Goal: Book appointment/travel/reservation

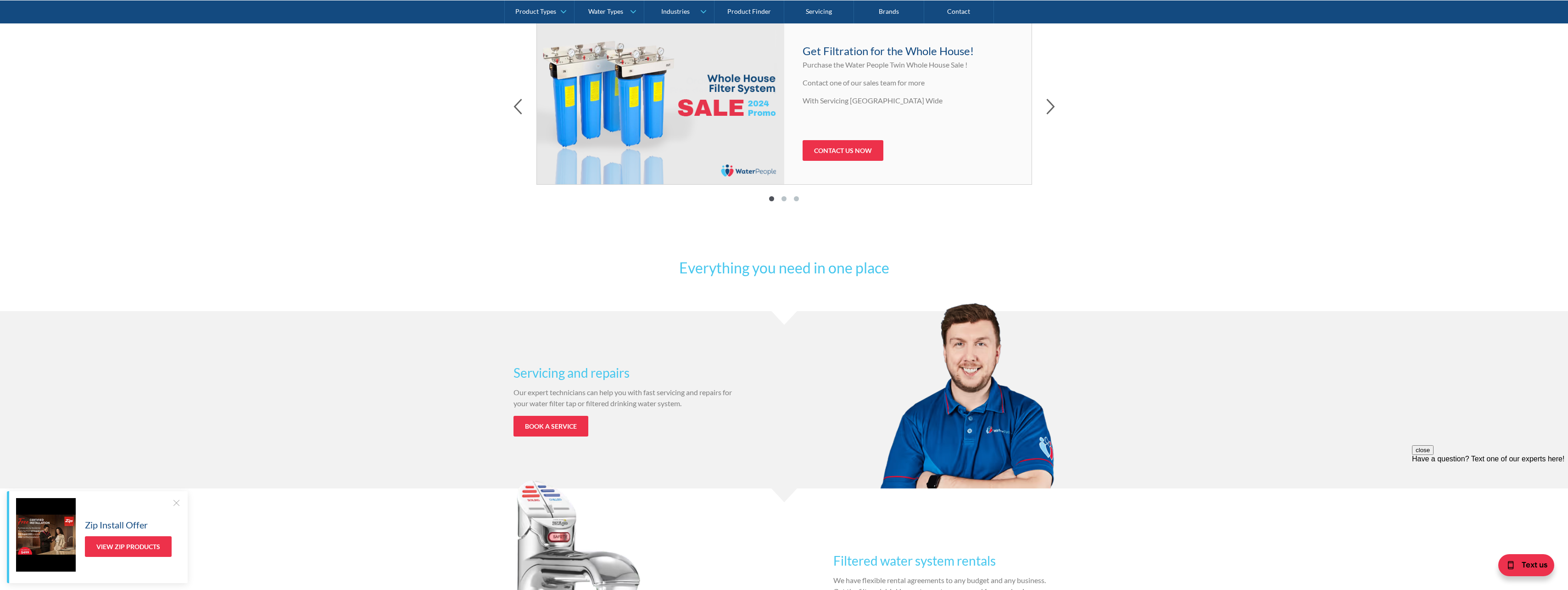
scroll to position [505, 0]
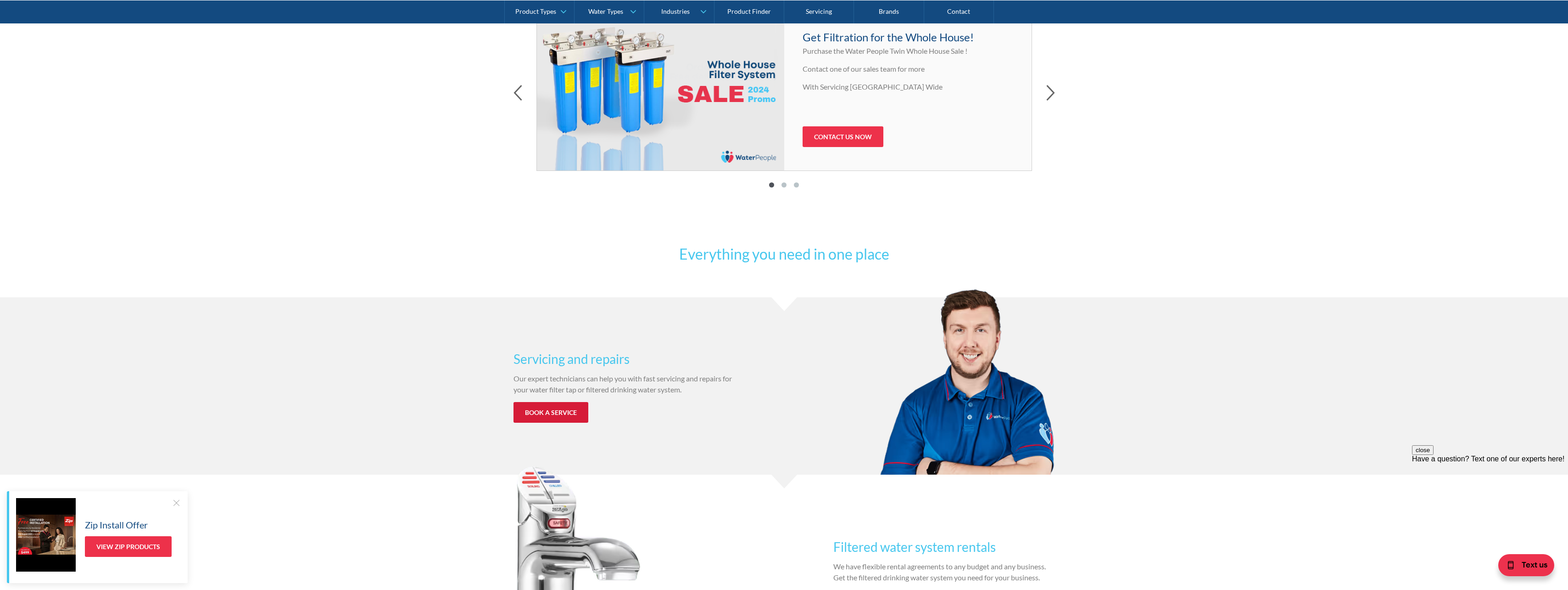
click at [544, 409] on link "Book a service" at bounding box center [550, 412] width 75 height 21
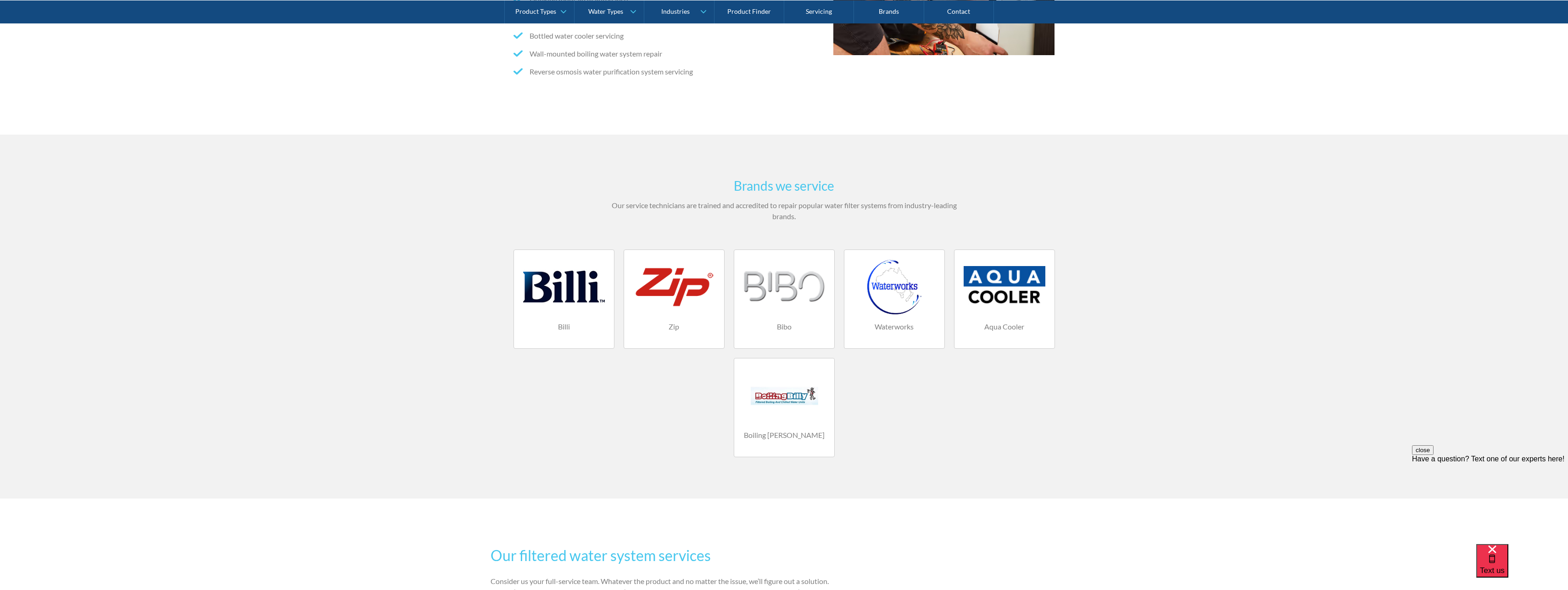
scroll to position [459, 0]
click at [680, 319] on div "Zip" at bounding box center [674, 326] width 81 height 25
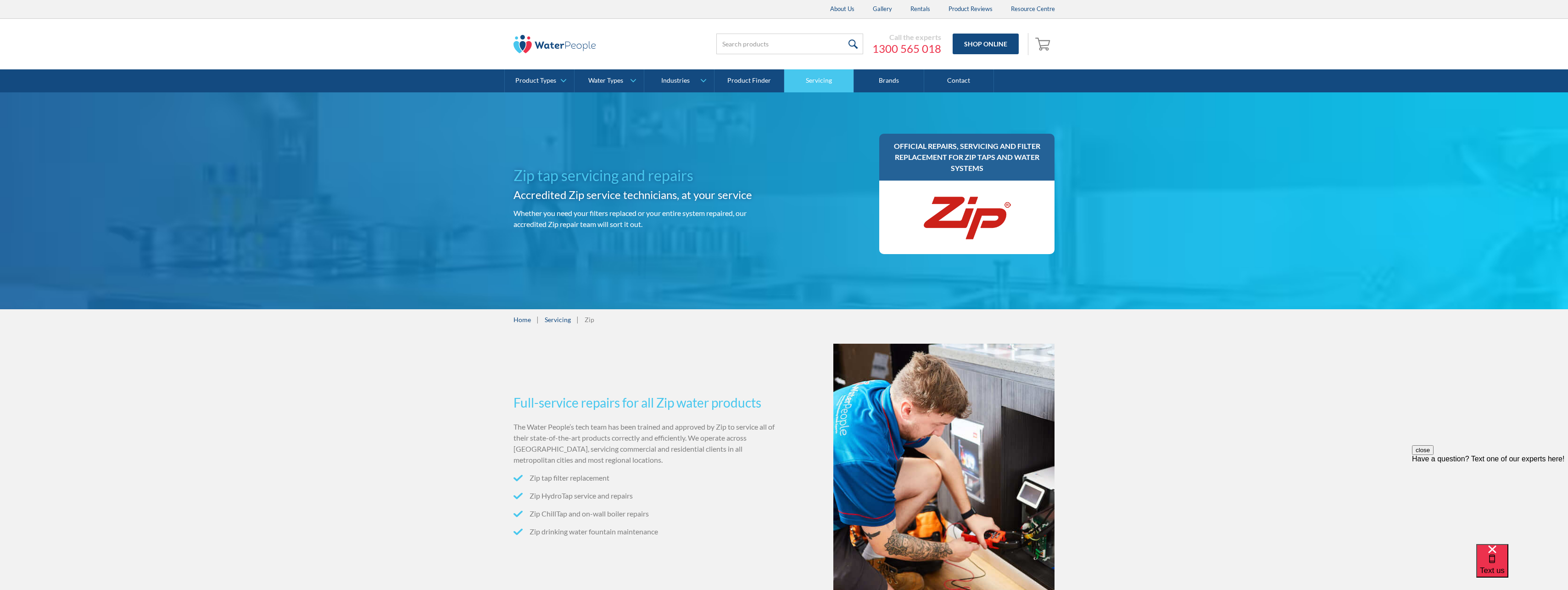
click at [816, 79] on link "Servicing" at bounding box center [820, 81] width 70 height 23
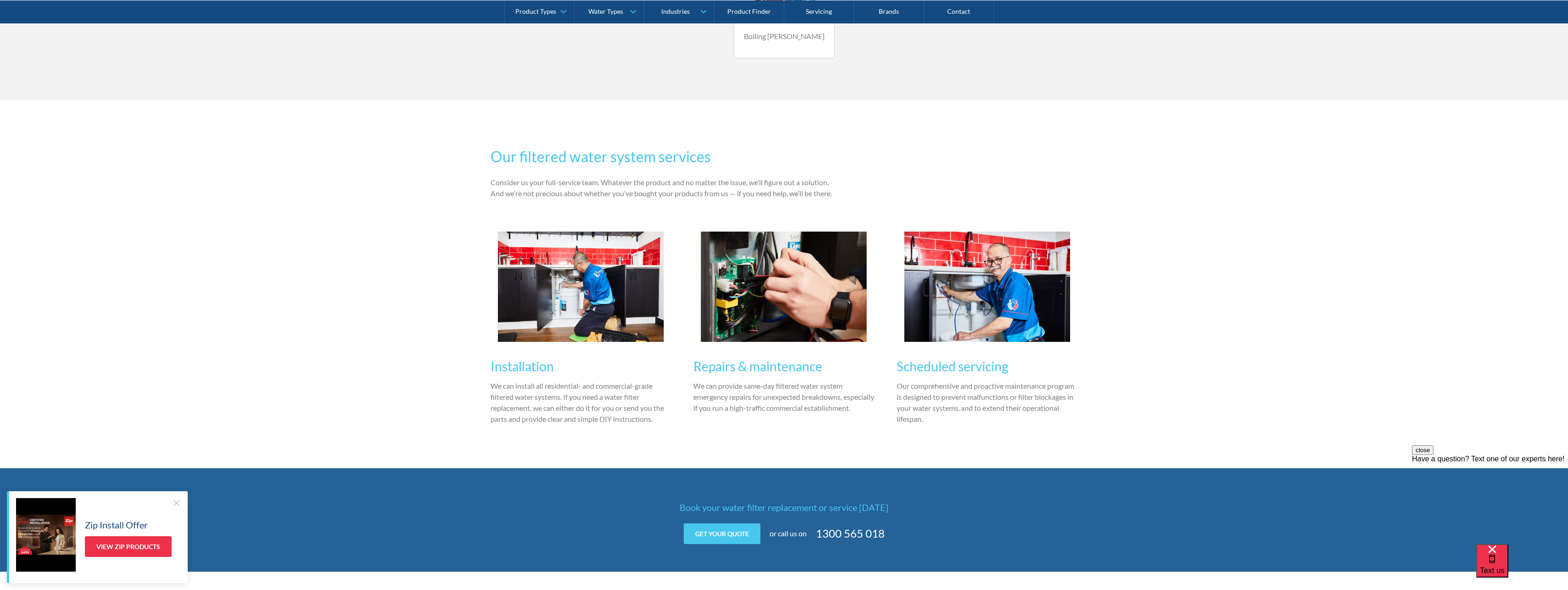
scroll to position [919, 0]
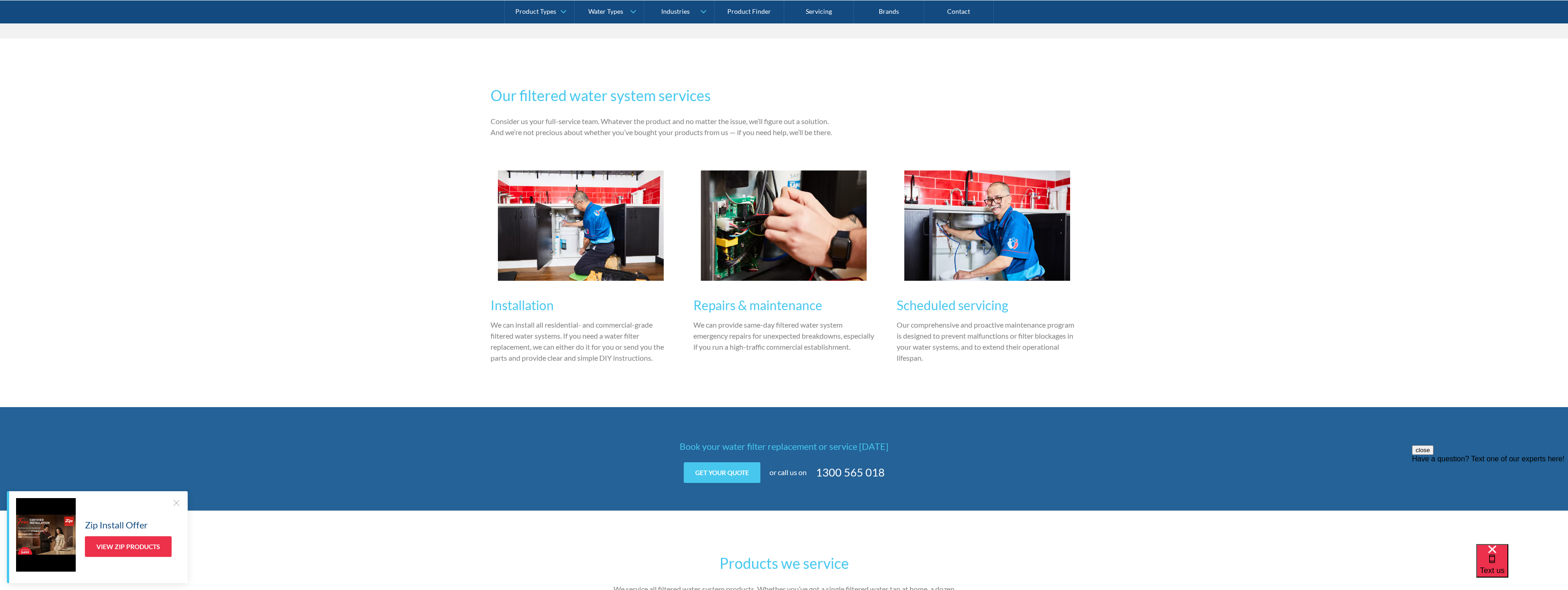
click at [177, 506] on div at bounding box center [176, 502] width 9 height 9
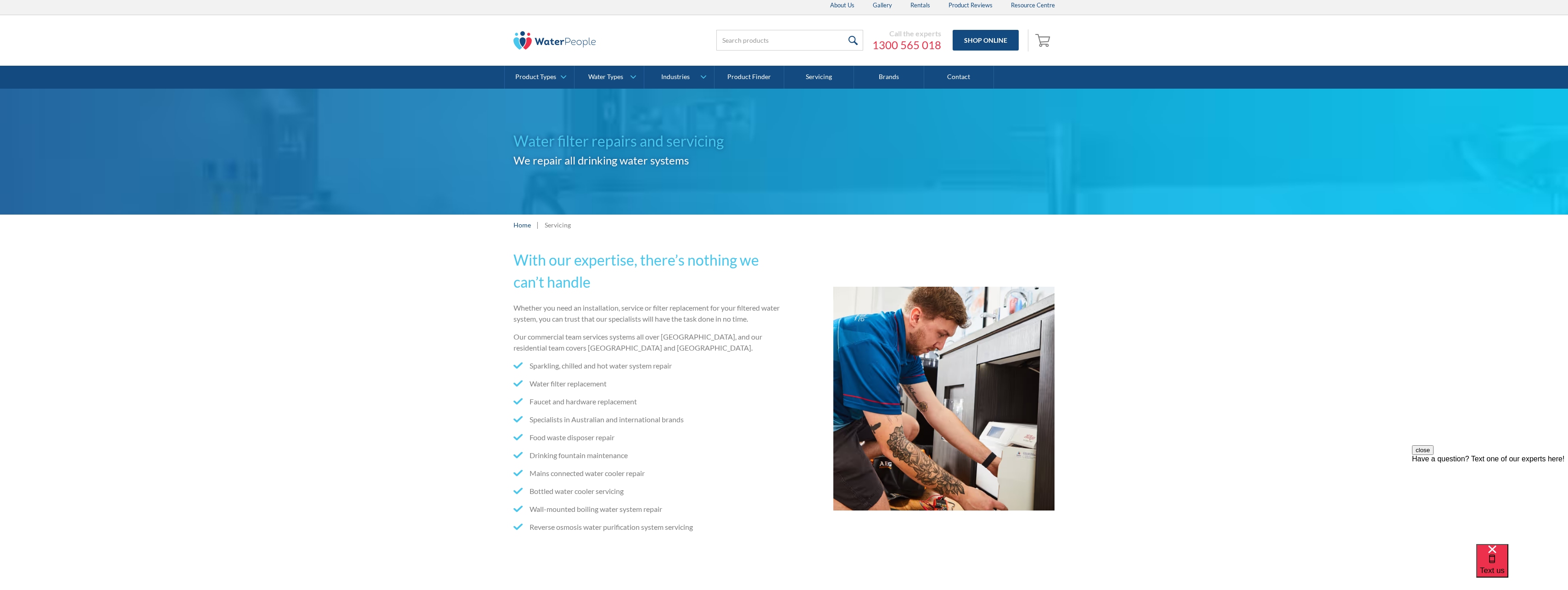
scroll to position [0, 0]
